Goal: Task Accomplishment & Management: Use online tool/utility

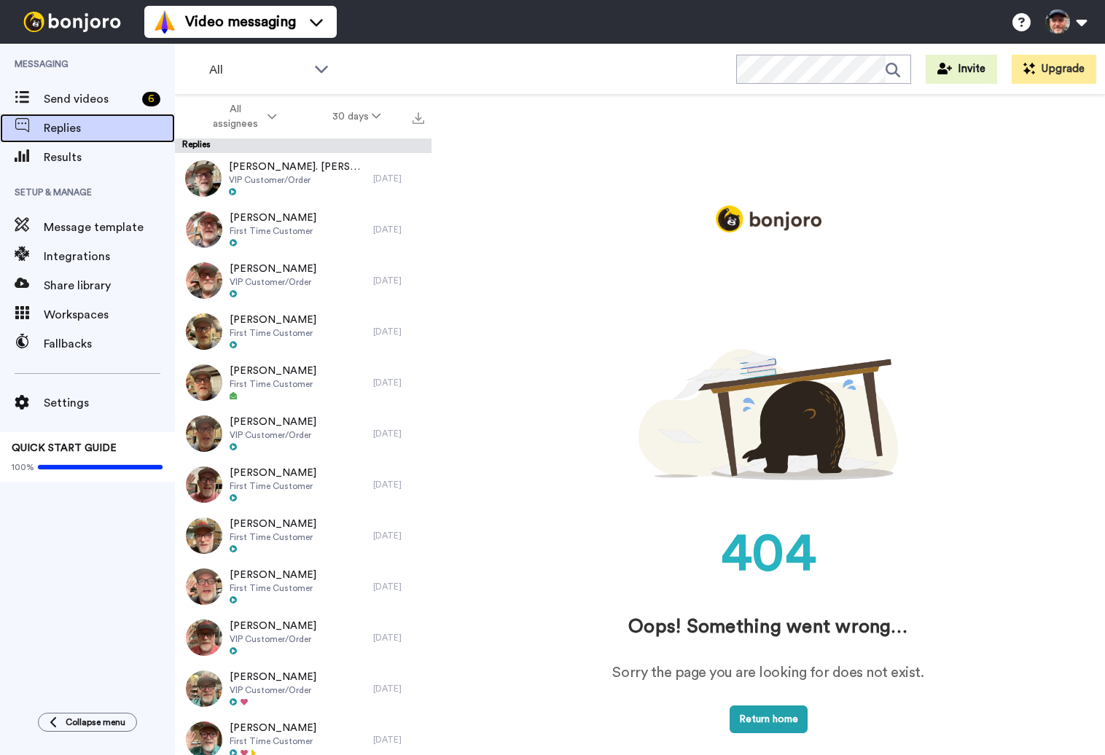
click at [113, 123] on span "Replies" at bounding box center [109, 128] width 131 height 17
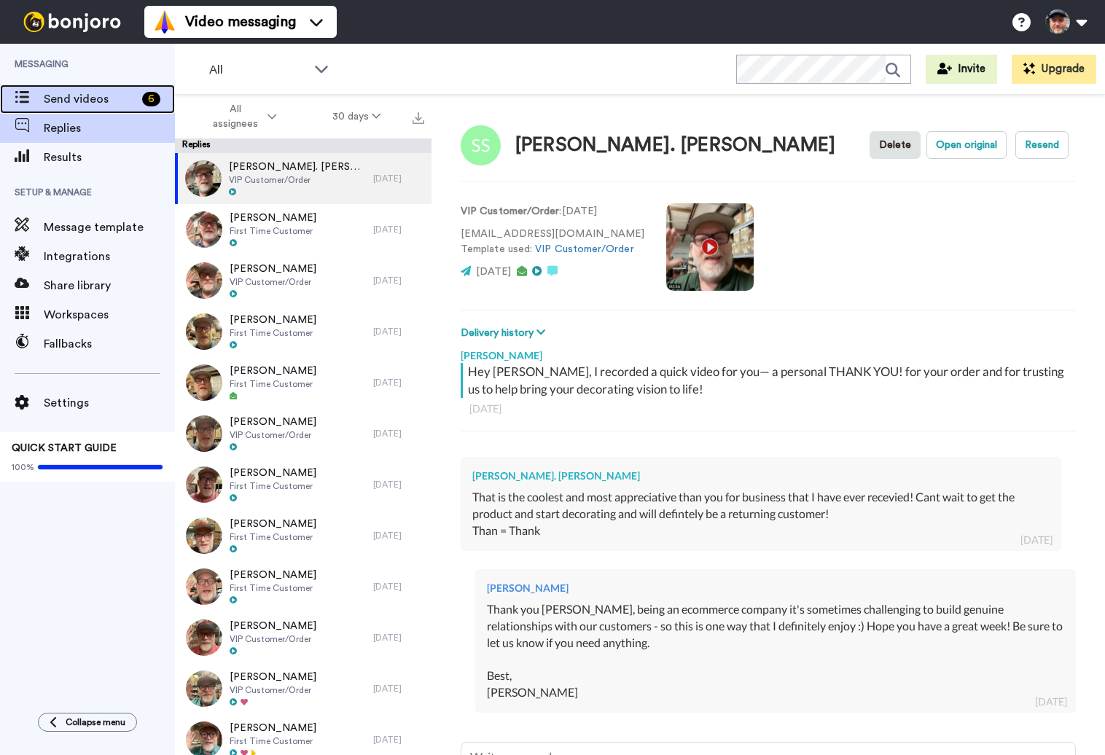
click at [91, 105] on span "Send videos" at bounding box center [90, 98] width 93 height 17
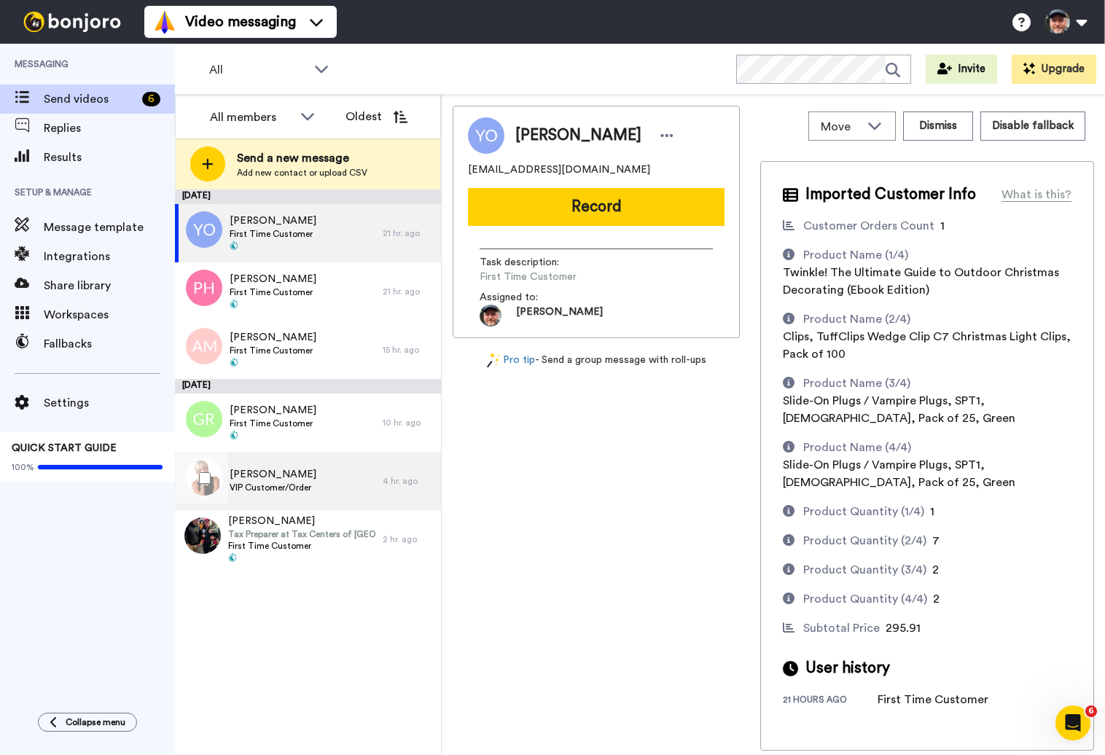
click at [273, 488] on span "VIP Customer/Order" at bounding box center [273, 488] width 87 height 12
